Goal: Task Accomplishment & Management: Use online tool/utility

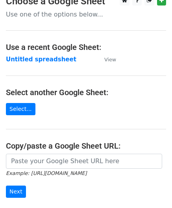
scroll to position [39, 0]
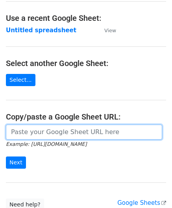
click at [37, 129] on input "url" at bounding box center [84, 132] width 156 height 15
paste input "https://docs.google.com/spreadsheets/d/1BxwzgeX9aSr6NOfesAnG-PvGxDH99I5gz5iWFdN…"
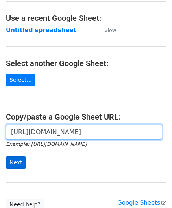
type input "https://docs.google.com/spreadsheets/d/1BxwzgeX9aSr6NOfesAnG-PvGxDH99I5gz5iWFdN…"
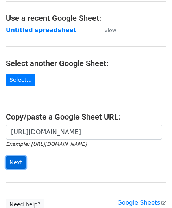
scroll to position [0, 0]
click at [14, 156] on input "Next" at bounding box center [16, 162] width 20 height 12
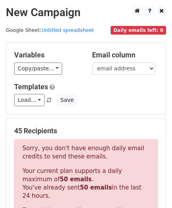
scroll to position [265, 0]
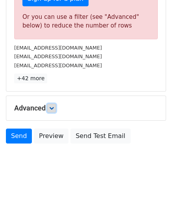
click at [54, 106] on icon at bounding box center [51, 108] width 5 height 5
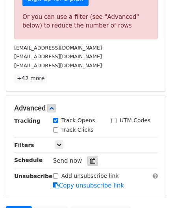
click at [90, 158] on icon at bounding box center [92, 160] width 5 height 5
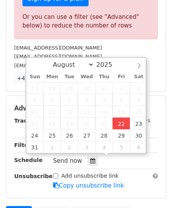
type input "[DATE] 12:00"
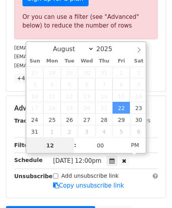
scroll to position [0, 0]
paste input "9"
type input "9"
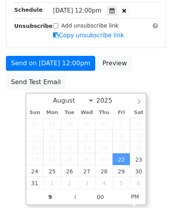
type input "[DATE] 21:00"
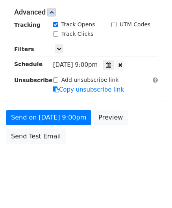
scroll to position [360, 0]
